Goal: Navigation & Orientation: Find specific page/section

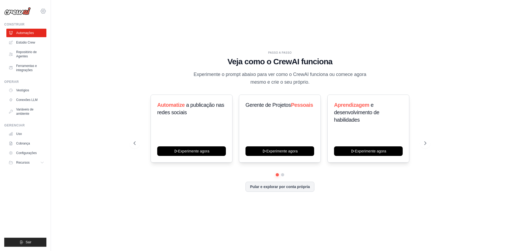
click at [44, 11] on icon at bounding box center [43, 11] width 2 height 2
click at [55, 36] on link "Configurações" at bounding box center [66, 33] width 50 height 11
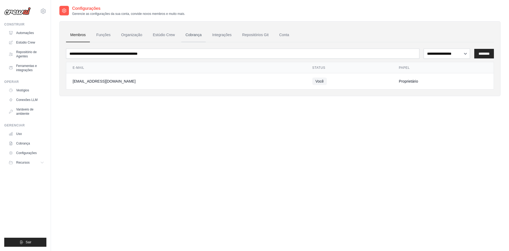
click at [200, 36] on font "Cobrança" at bounding box center [194, 35] width 16 height 4
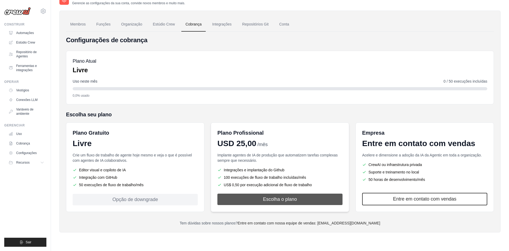
click at [267, 198] on font "Escolha o plano" at bounding box center [280, 198] width 34 height 5
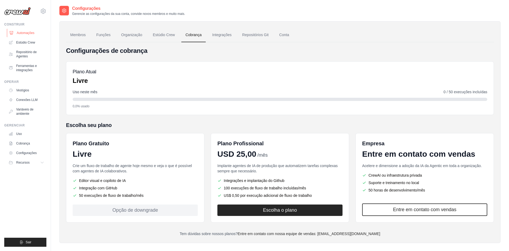
click at [25, 33] on font "Automações" at bounding box center [26, 33] width 18 height 4
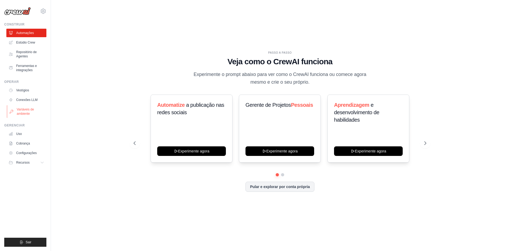
click at [23, 114] on font "Variáveis ​​de ambiente" at bounding box center [25, 111] width 17 height 8
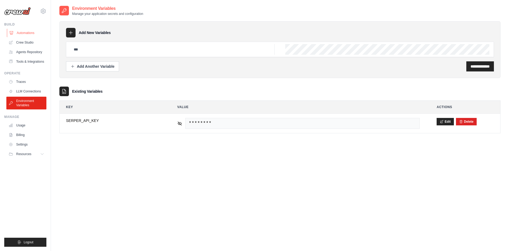
click at [24, 32] on link "Automations" at bounding box center [27, 33] width 40 height 8
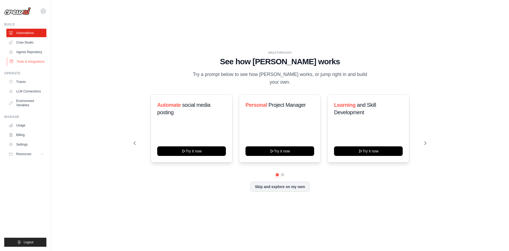
click at [28, 63] on link "Tools & Integrations" at bounding box center [27, 61] width 40 height 8
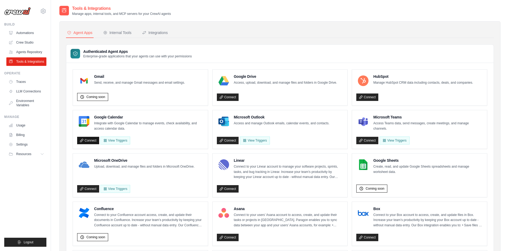
click at [85, 142] on link "Connect" at bounding box center [88, 140] width 22 height 7
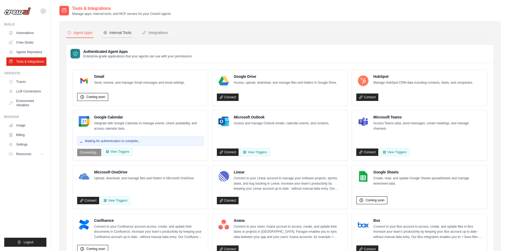
click at [121, 32] on div "Internal Tools" at bounding box center [117, 32] width 28 height 5
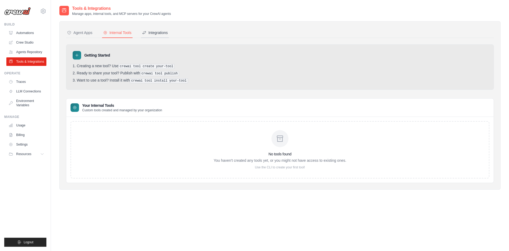
click at [154, 33] on div "Integrations" at bounding box center [155, 32] width 26 height 5
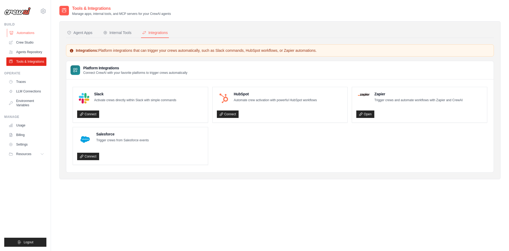
click at [23, 32] on link "Automations" at bounding box center [27, 33] width 40 height 8
